Goal: Information Seeking & Learning: Learn about a topic

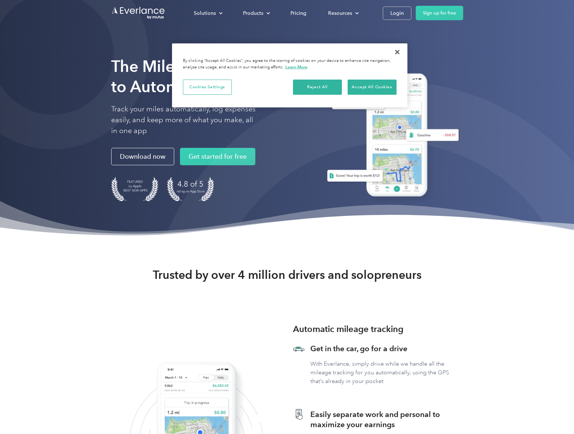
click at [255, 13] on div "Products" at bounding box center [253, 13] width 20 height 9
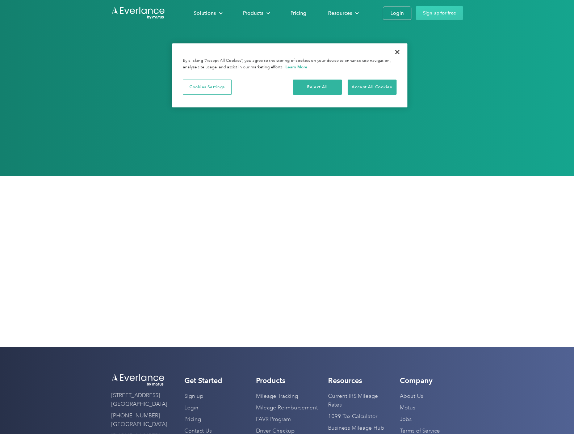
click at [356, 428] on link "Business Mileage Hub" at bounding box center [356, 429] width 56 height 12
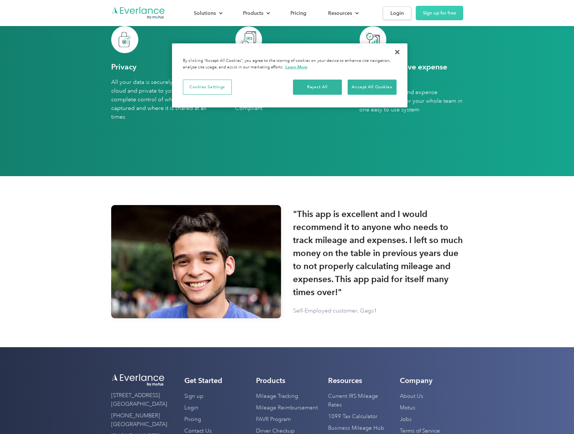
scroll to position [0, 0]
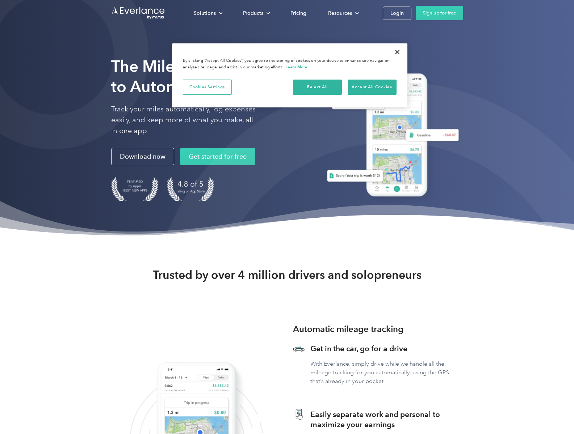
click at [207, 87] on button "Cookies Settings" at bounding box center [207, 87] width 49 height 15
click at [397, 52] on button "Close" at bounding box center [397, 52] width 16 height 16
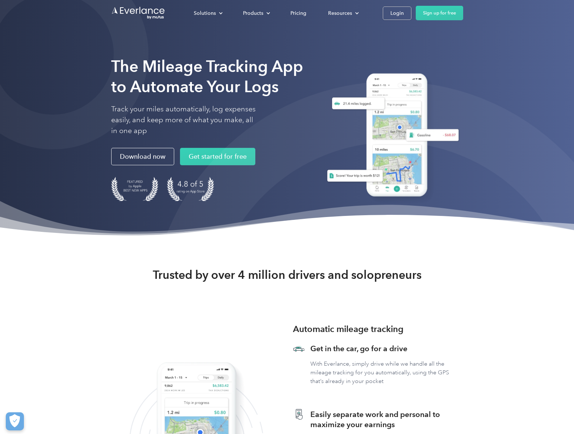
click at [298, 13] on div "Pricing" at bounding box center [298, 13] width 16 height 9
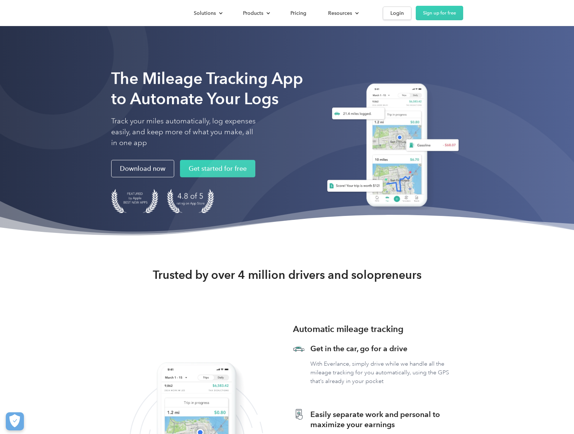
scroll to position [1866, 0]
